Goal: Navigation & Orientation: Find specific page/section

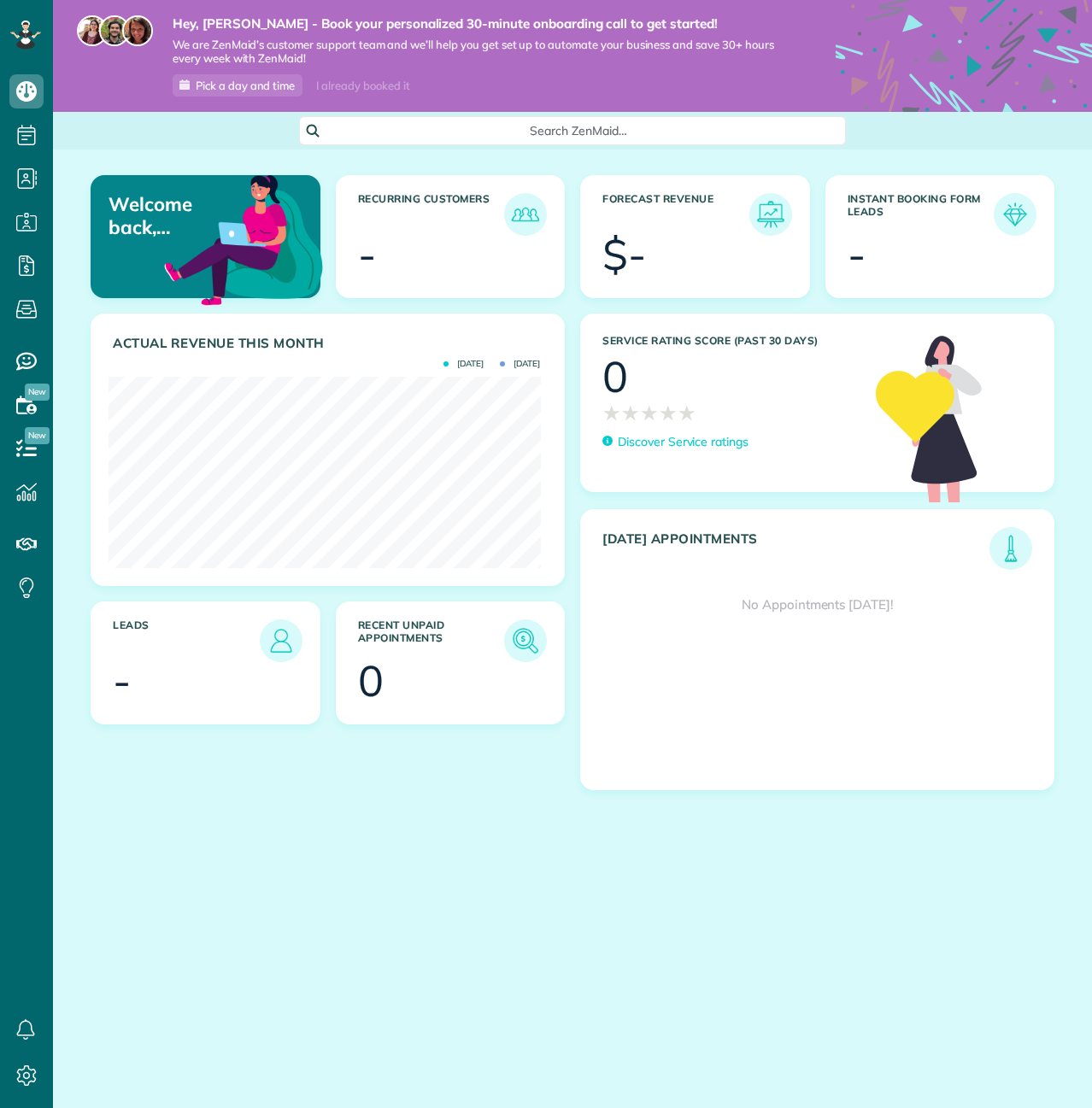
scroll to position [191, 431]
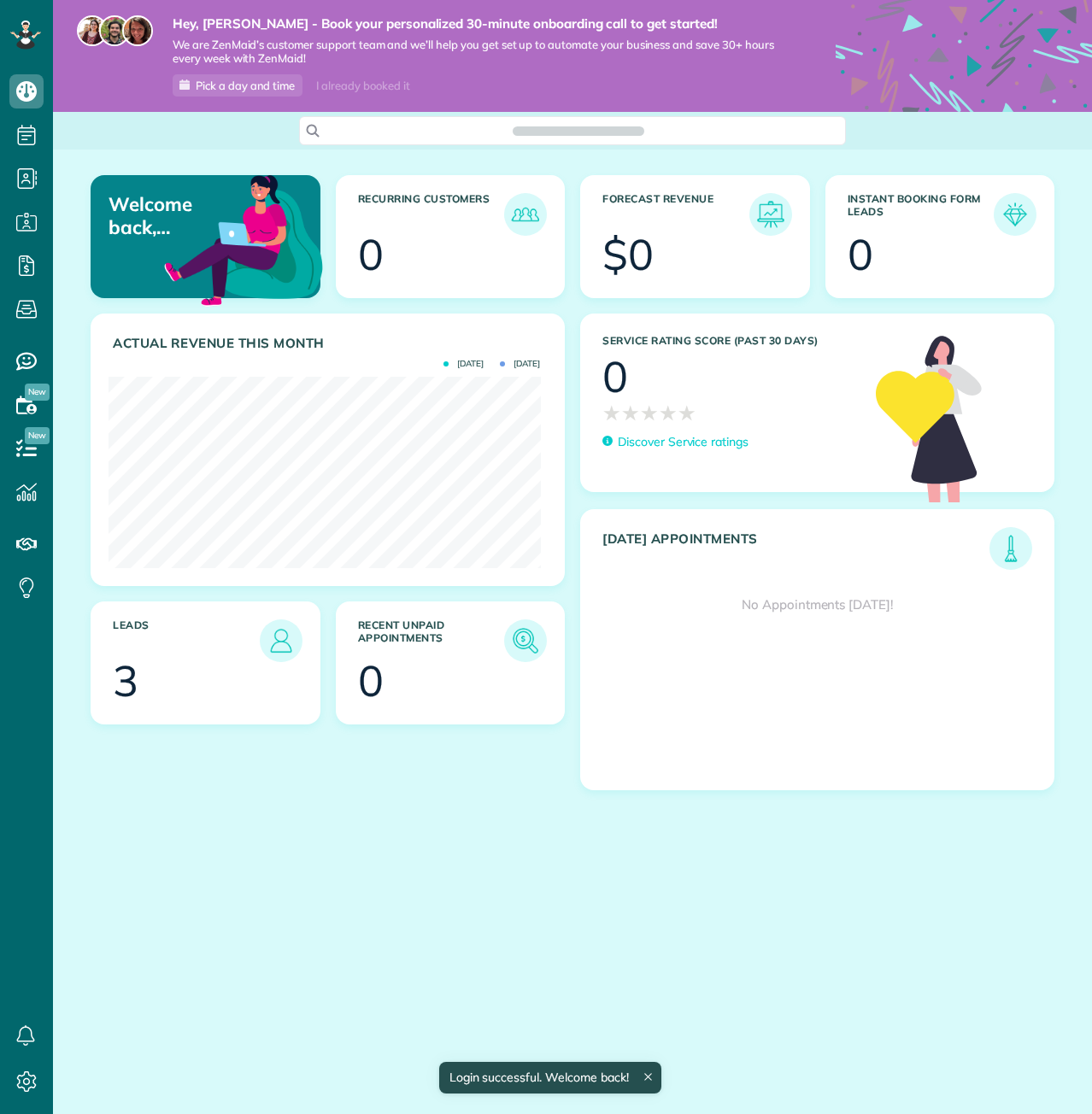
scroll to position [191, 431]
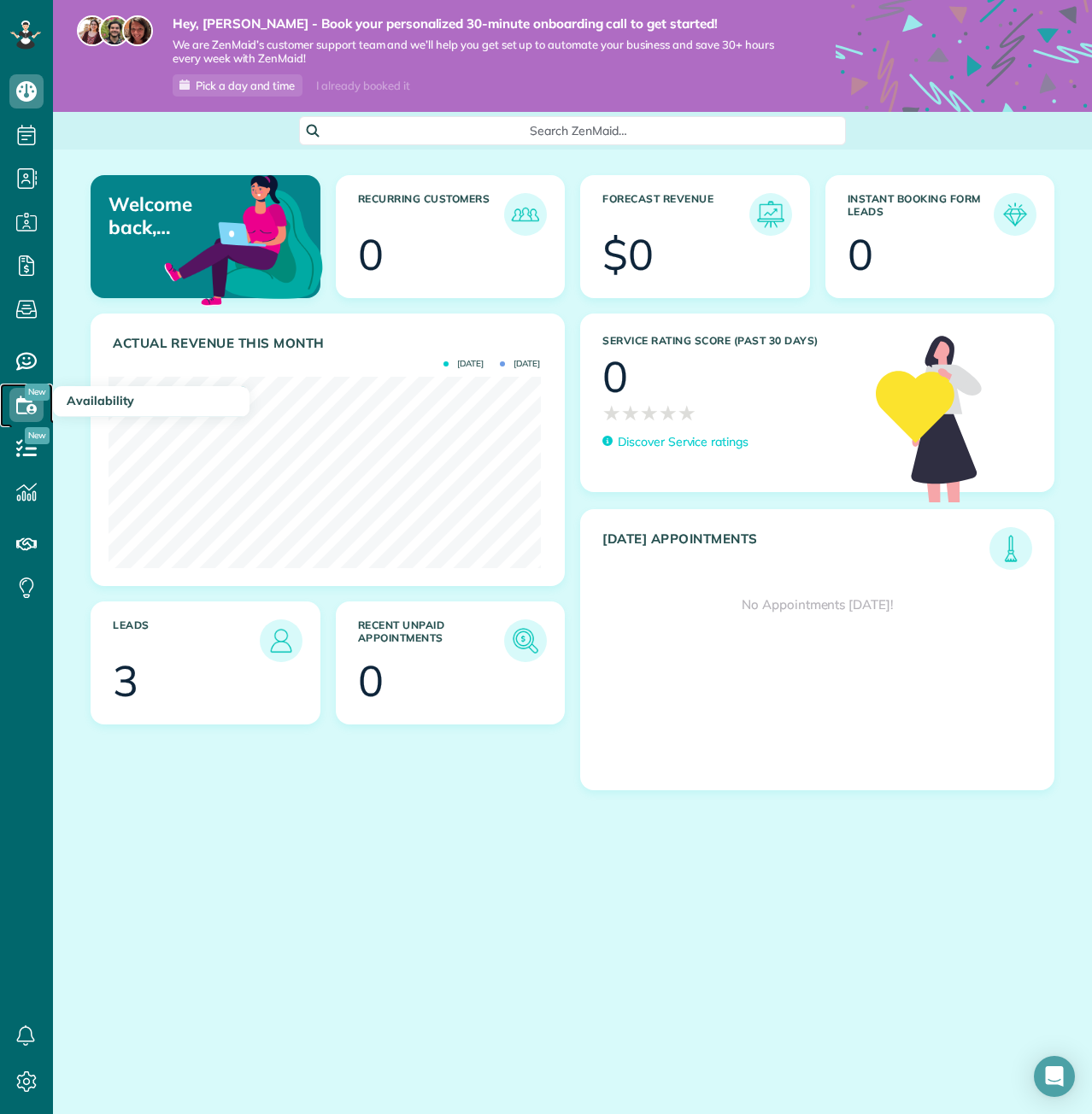
click at [34, 411] on icon at bounding box center [26, 405] width 35 height 35
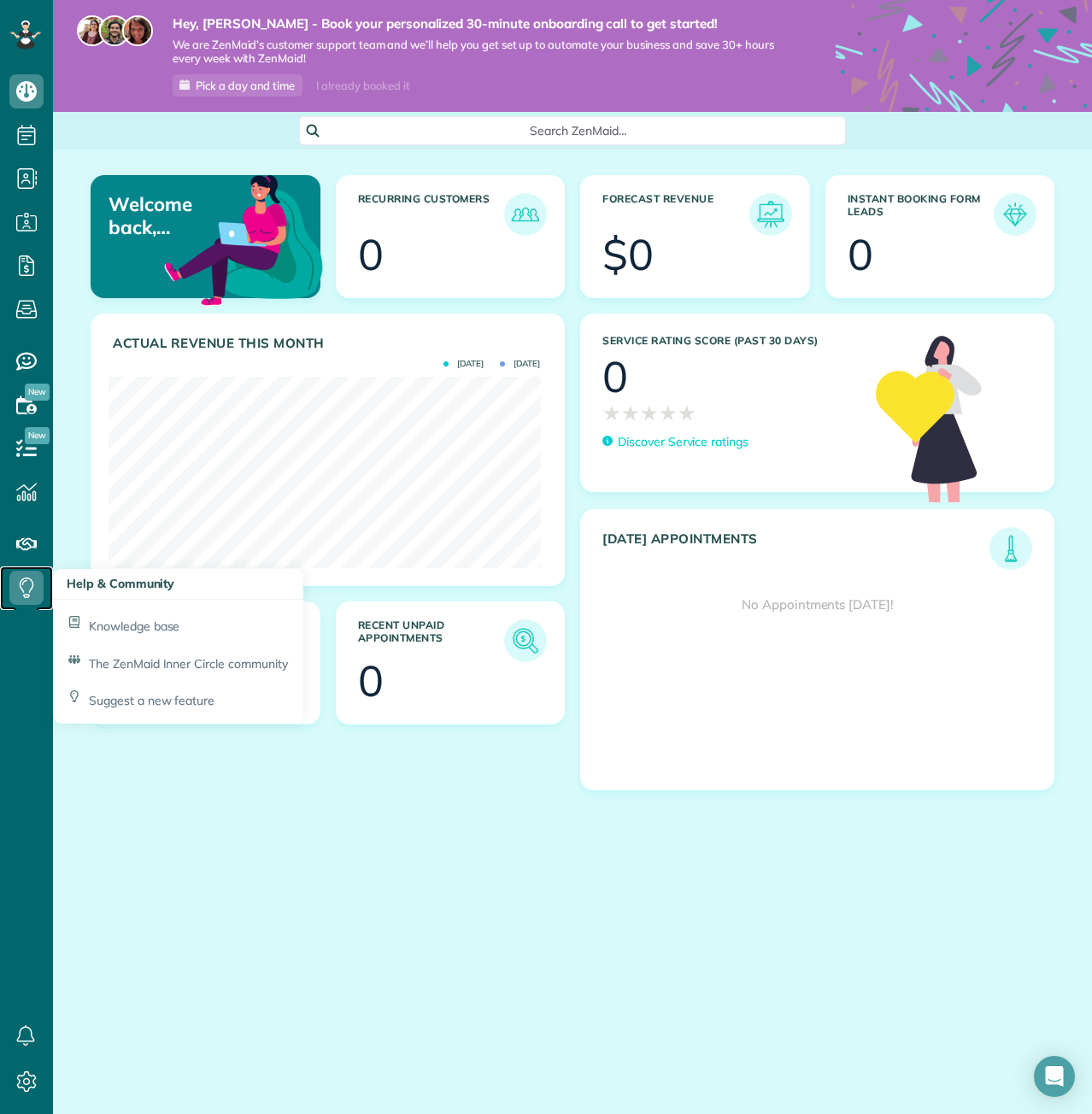
click at [16, 592] on icon at bounding box center [26, 587] width 35 height 35
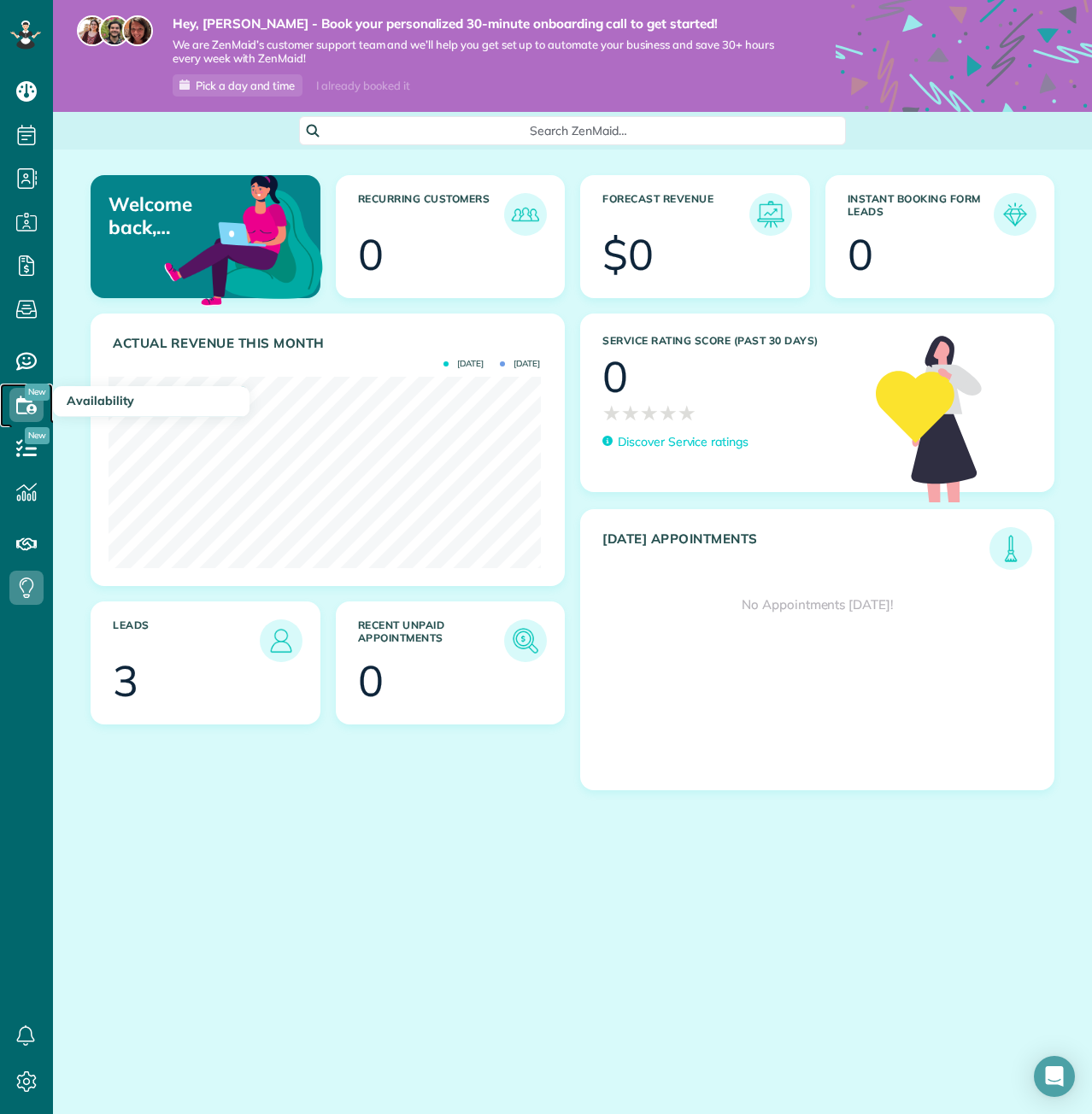
click at [28, 408] on use at bounding box center [26, 404] width 21 height 18
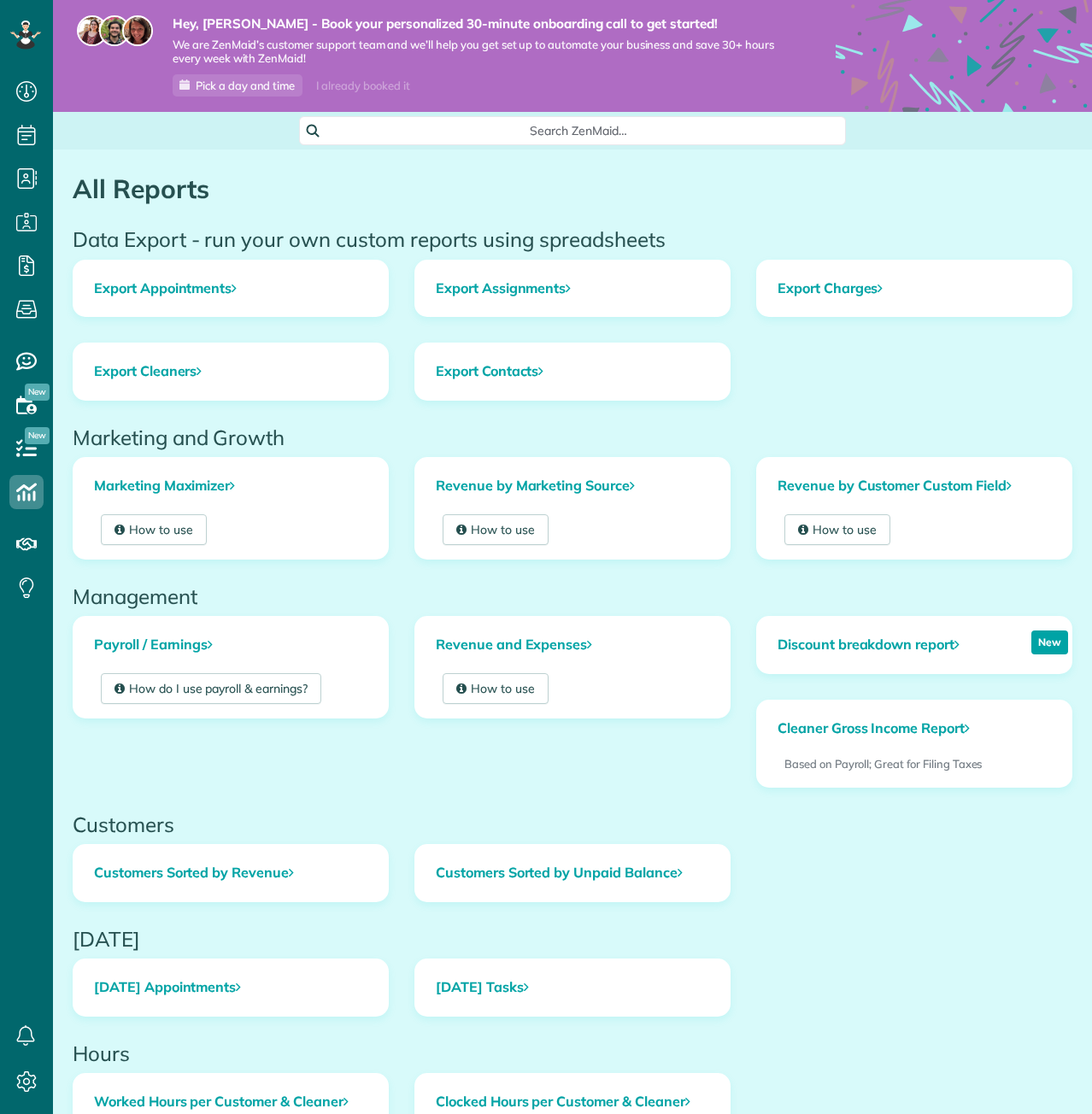
scroll to position [7, 7]
click at [21, 360] on icon at bounding box center [26, 361] width 35 height 35
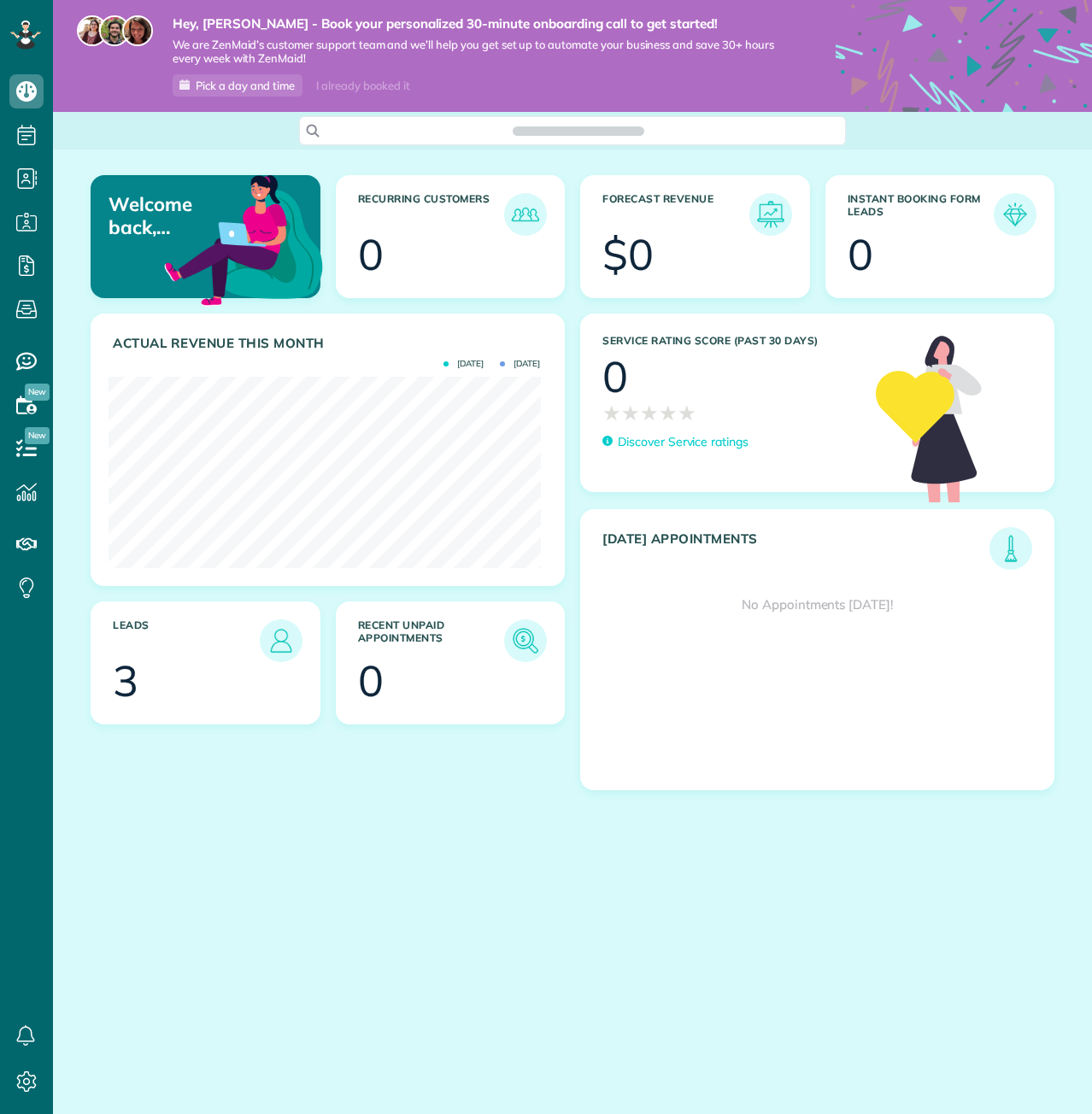
scroll to position [1114, 53]
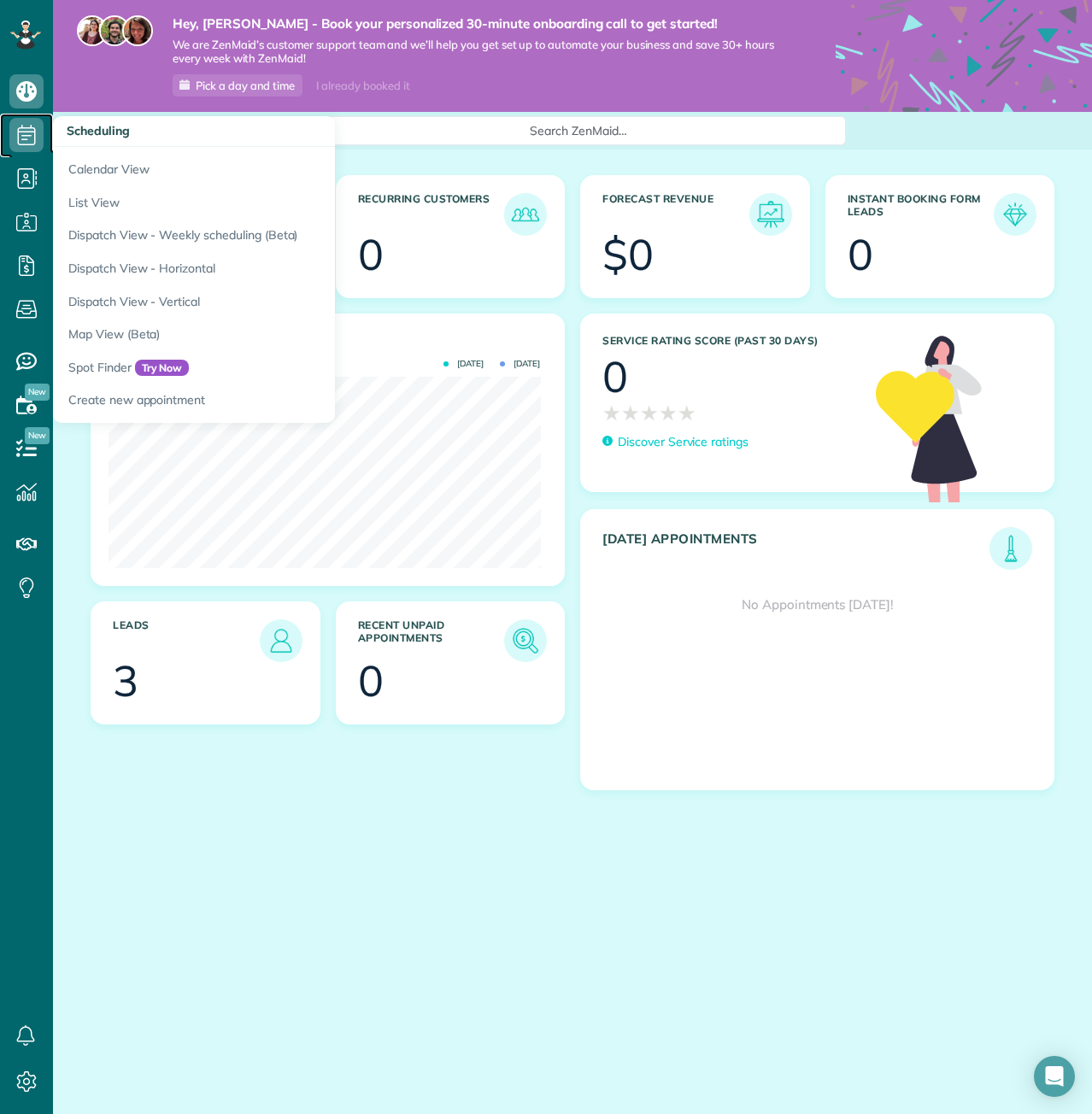
click at [38, 138] on icon at bounding box center [26, 134] width 35 height 35
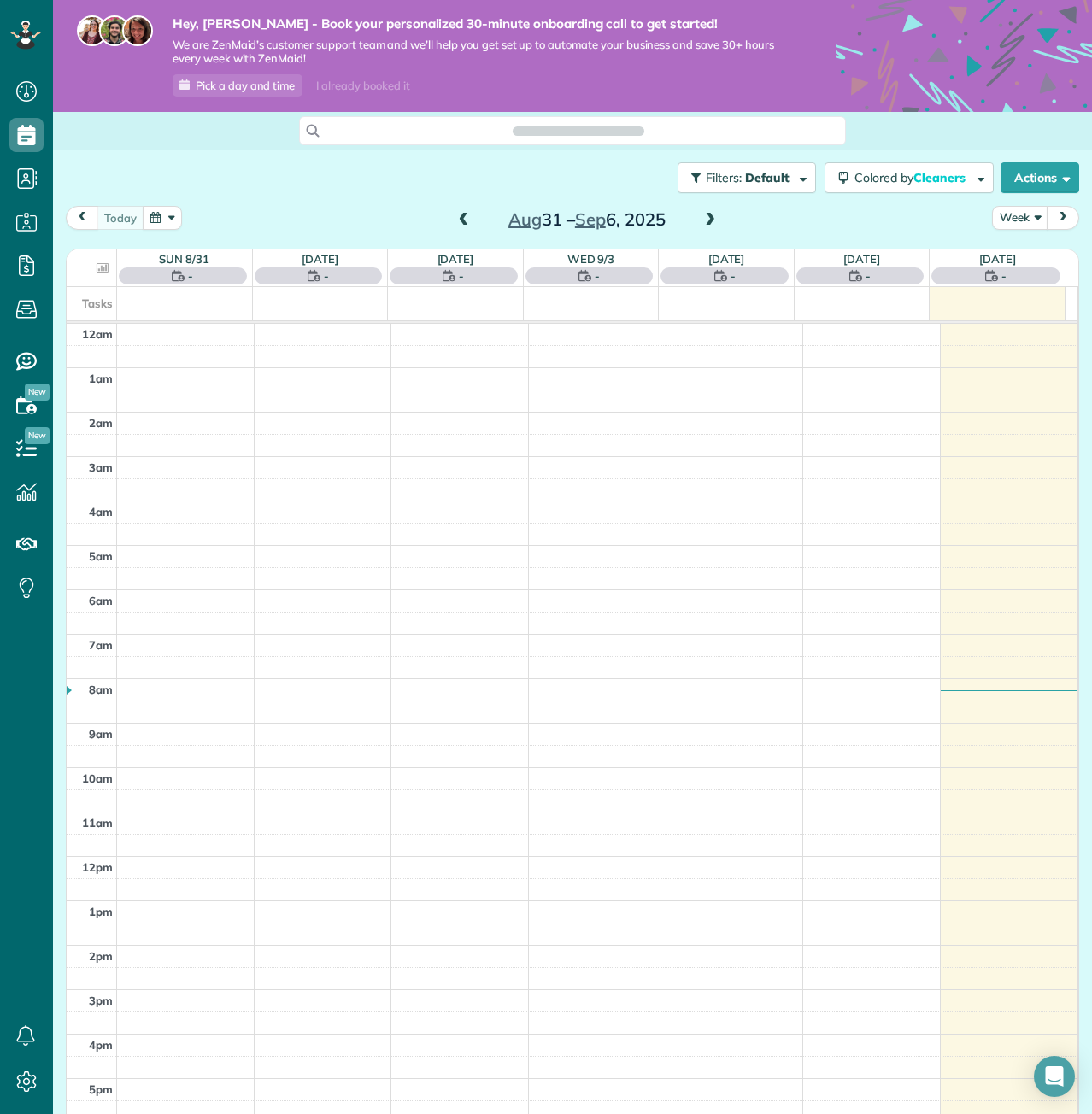
scroll to position [141, 0]
